Goal: Task Accomplishment & Management: Manage account settings

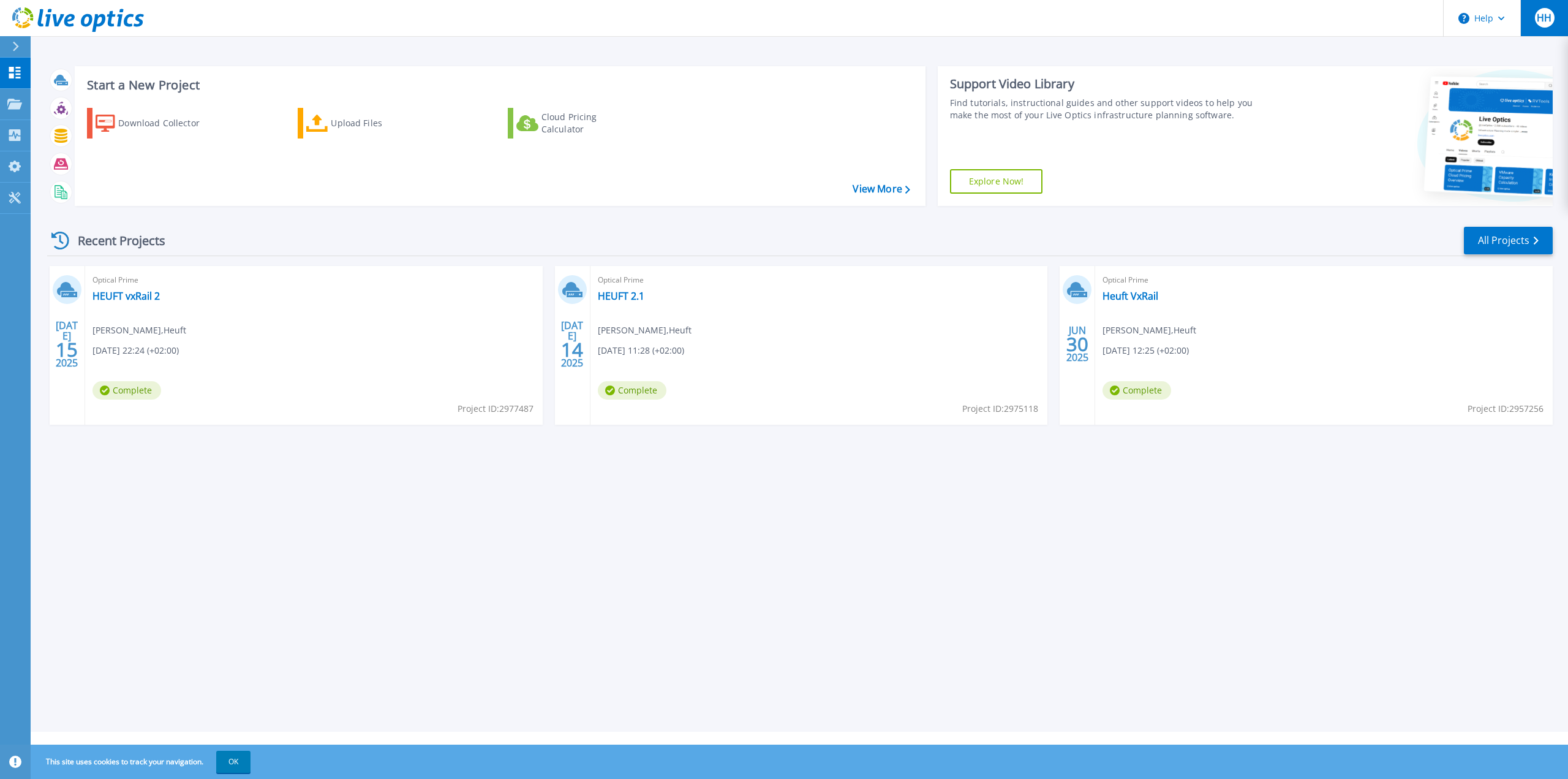
click at [1536, 24] on div "HH" at bounding box center [1544, 17] width 19 height 19
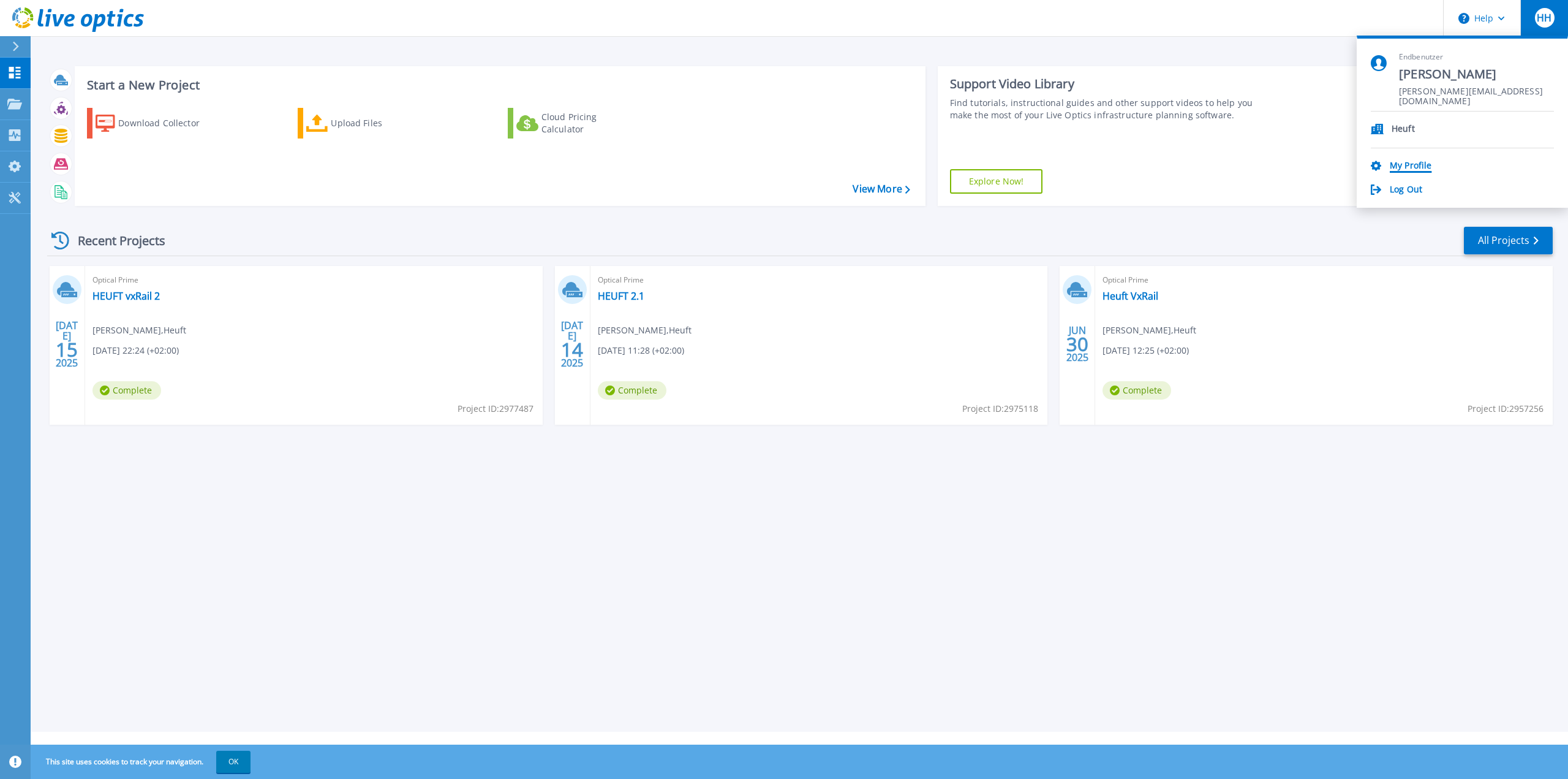
click at [1410, 164] on link "My Profile" at bounding box center [1409, 166] width 41 height 12
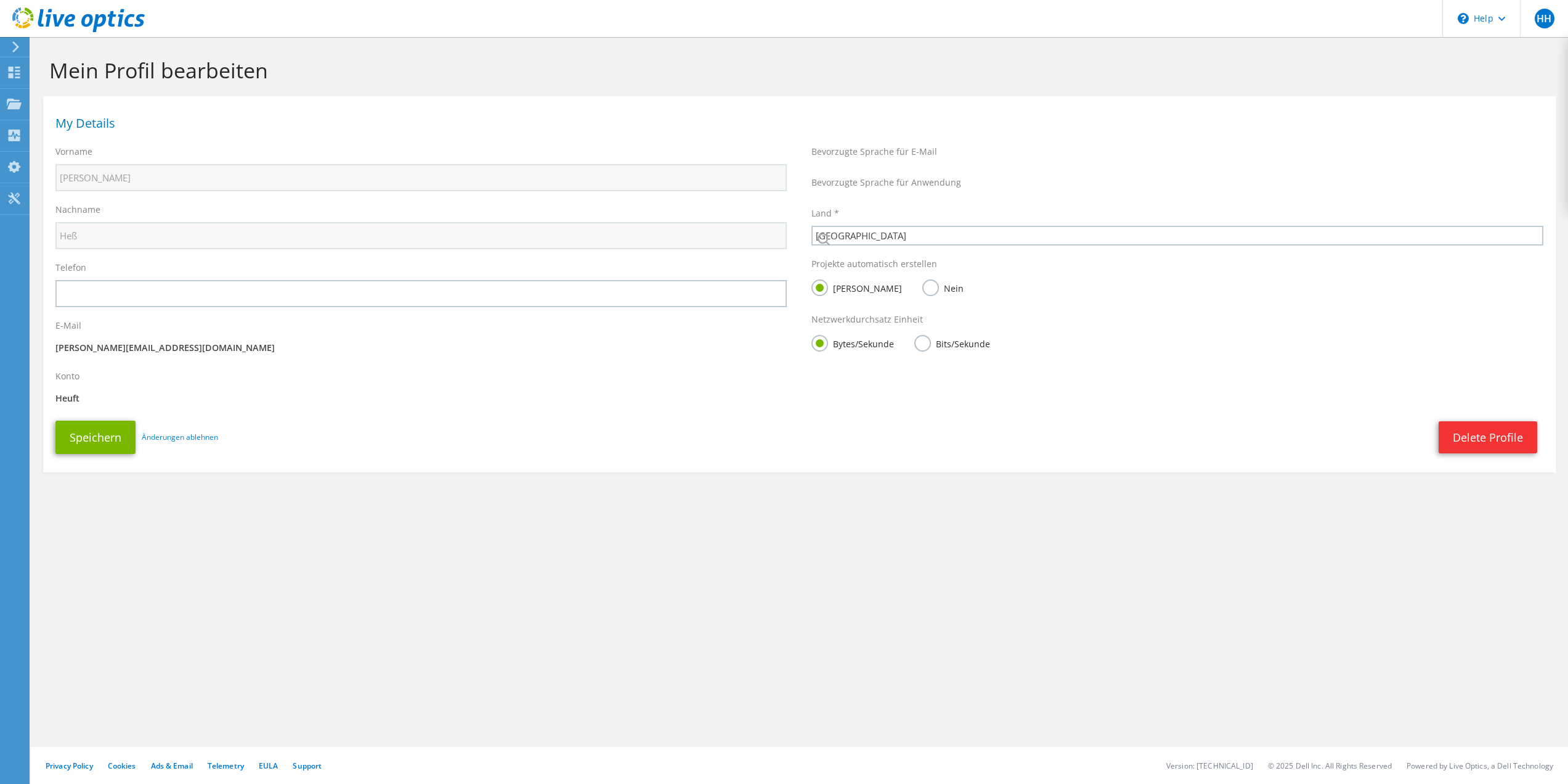
select select "56"
